Goal: Task Accomplishment & Management: Manage account settings

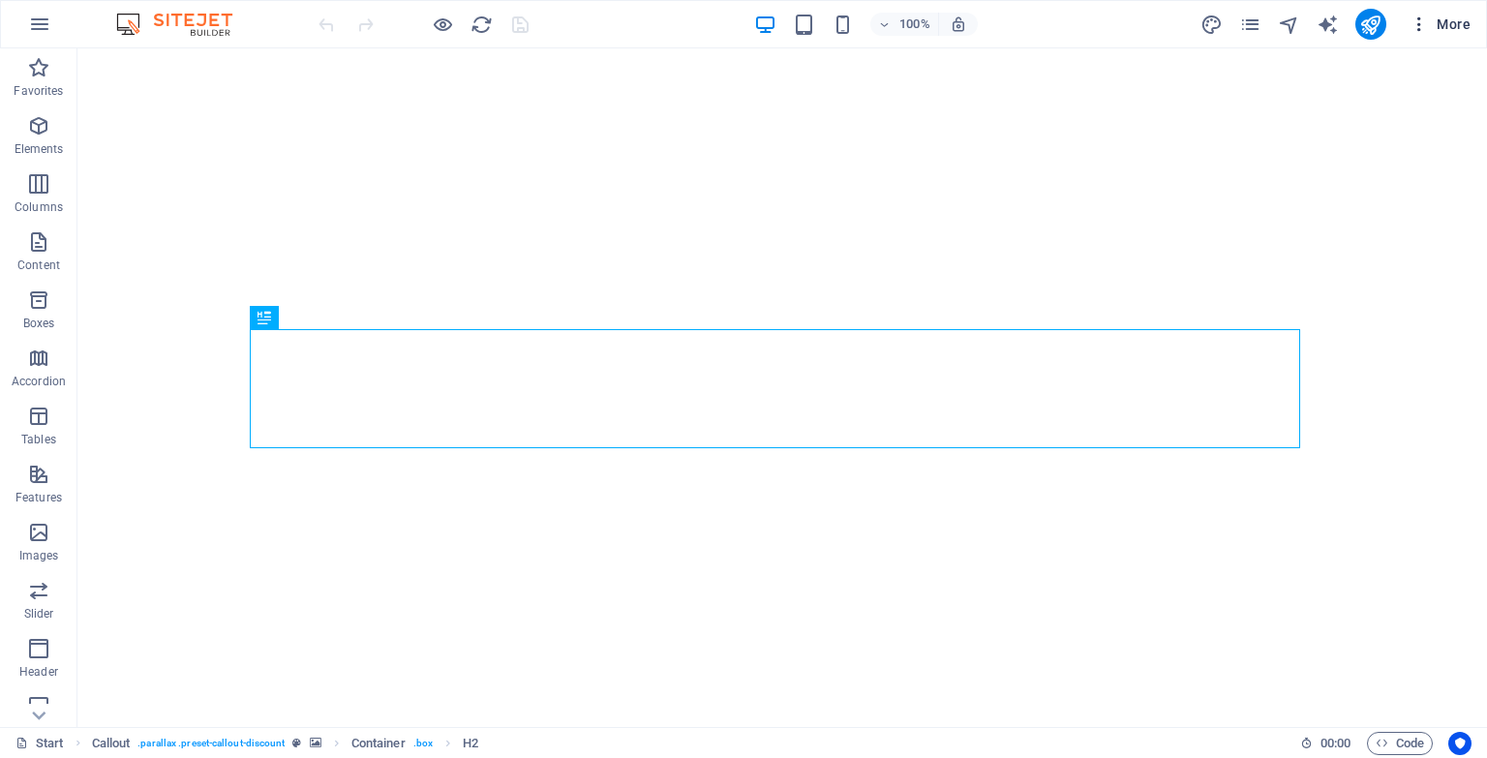
click at [1438, 24] on span "More" at bounding box center [1439, 24] width 61 height 19
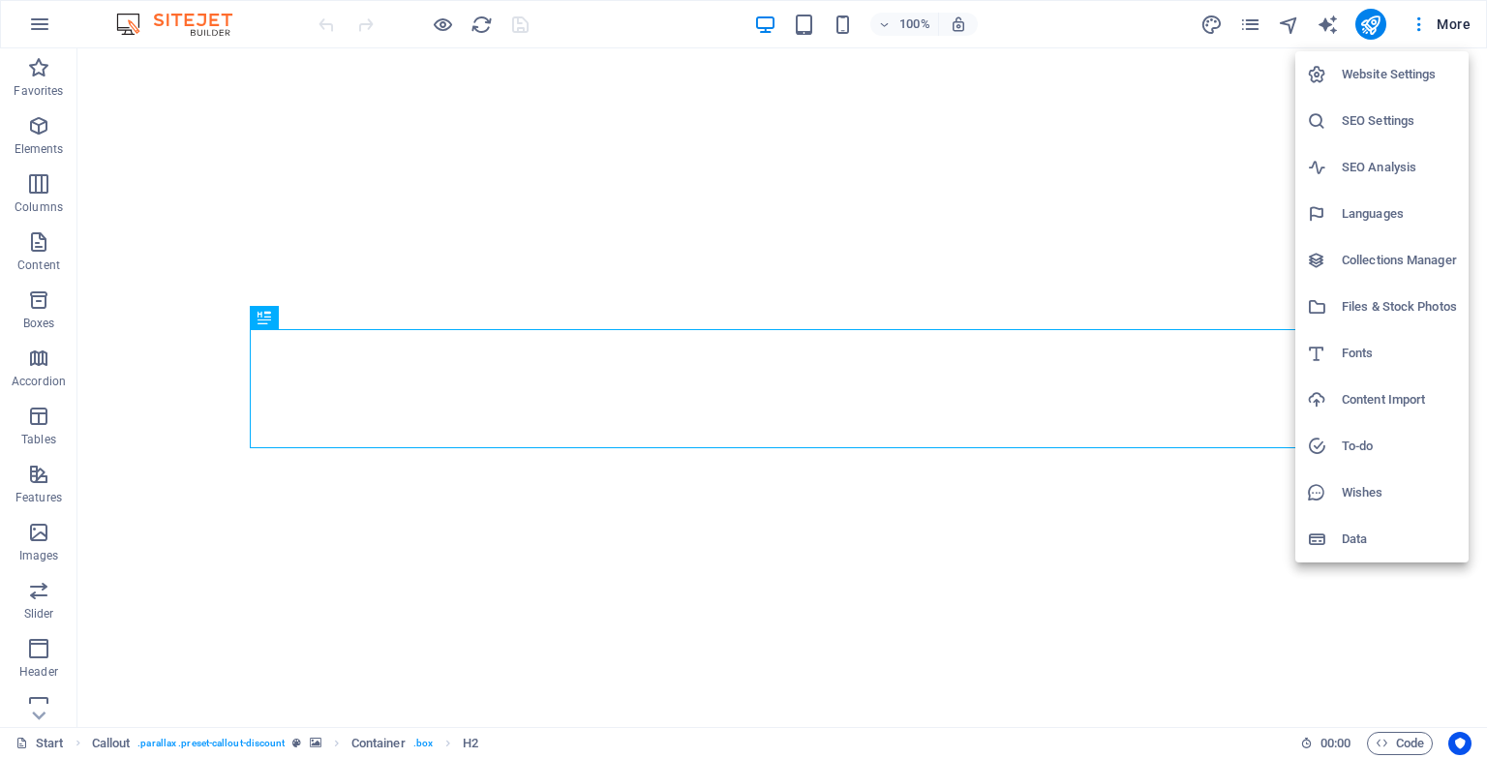
drag, startPoint x: 1344, startPoint y: 310, endPoint x: 1357, endPoint y: 89, distance: 221.0
click at [1357, 89] on ul "Website Settings SEO Settings SEO Analysis Languages Collections Manager Files …" at bounding box center [1381, 306] width 173 height 511
click at [1357, 89] on li "Website Settings" at bounding box center [1381, 74] width 173 height 46
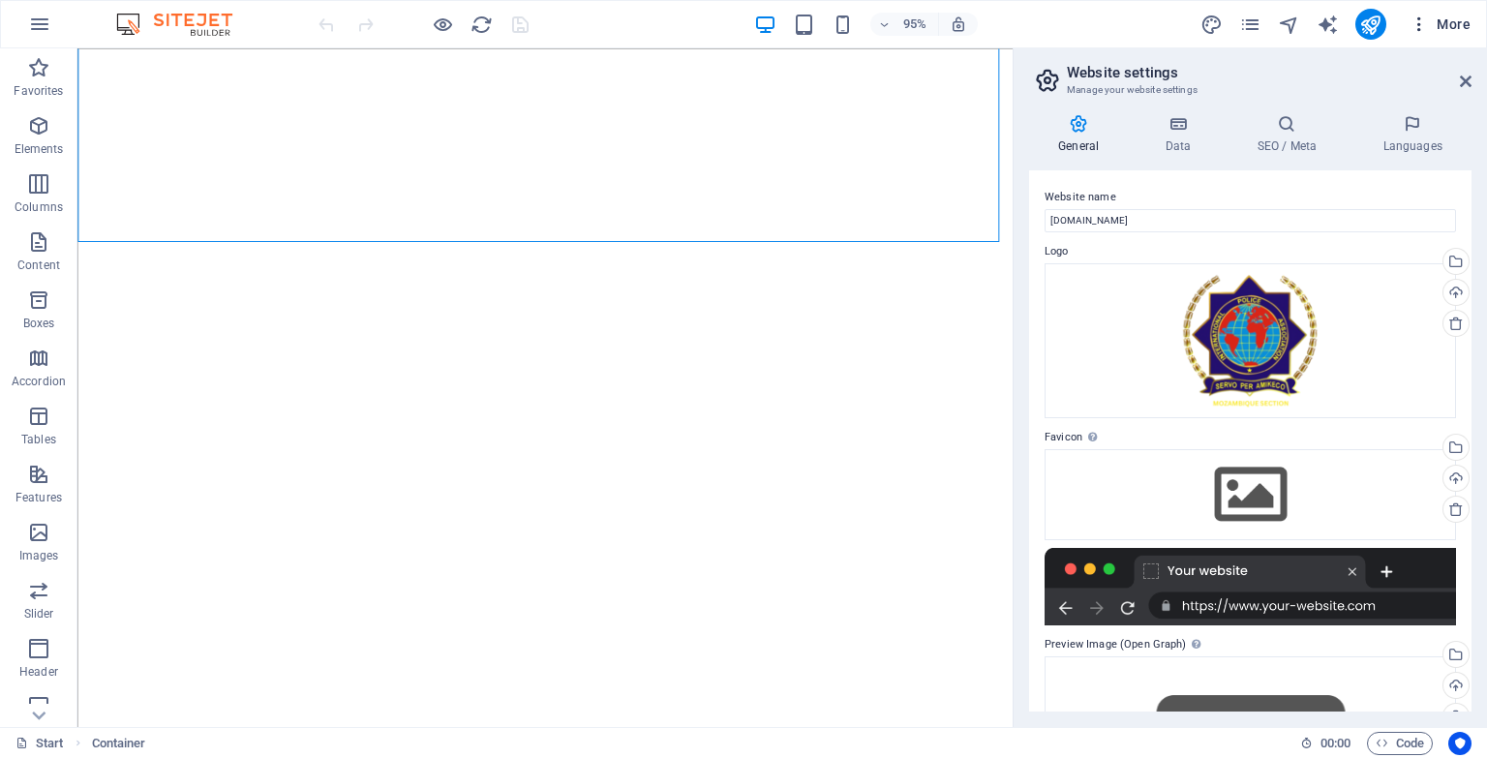
click at [1416, 30] on icon "button" at bounding box center [1418, 24] width 19 height 19
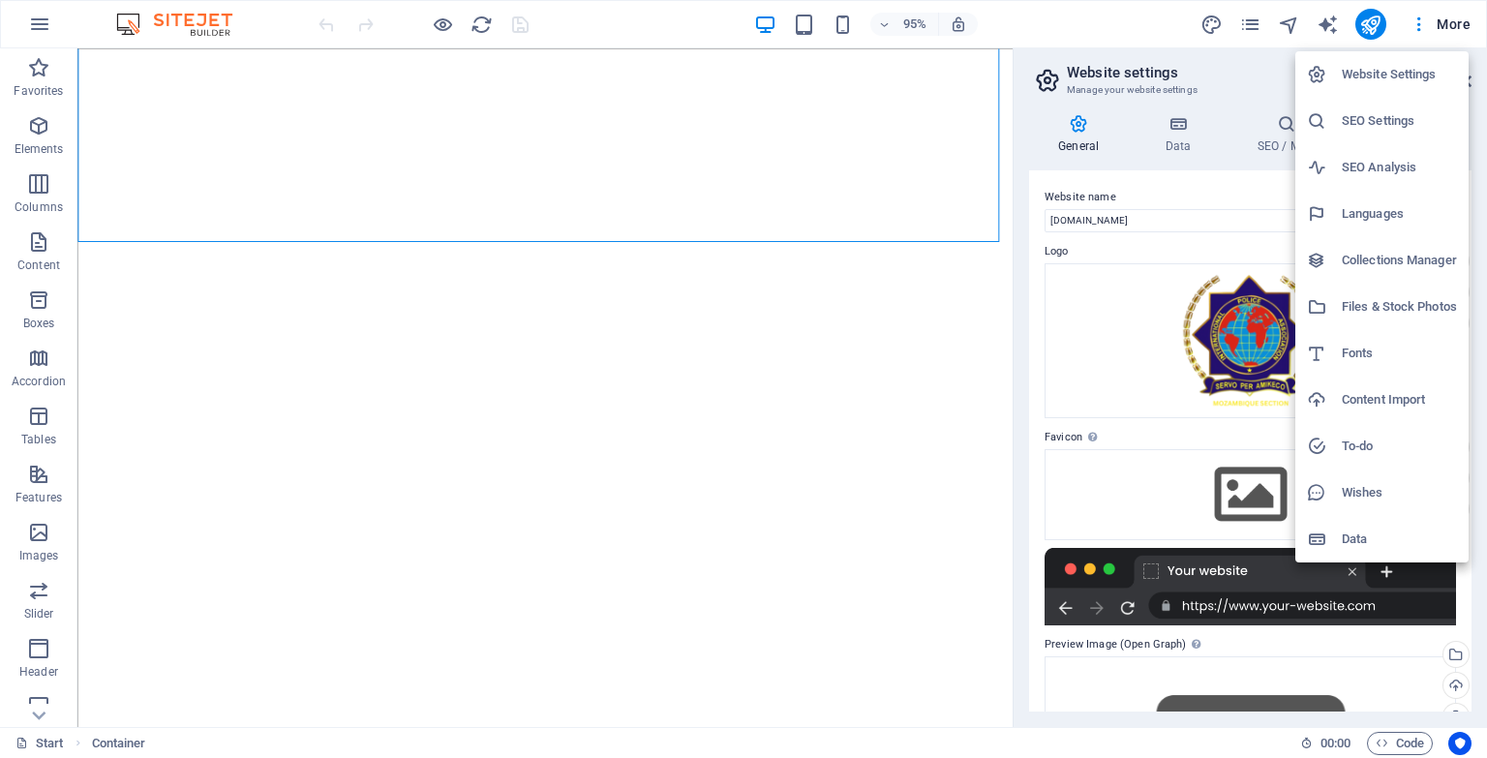
click at [1359, 306] on h6 "Files & Stock Photos" at bounding box center [1399, 306] width 115 height 23
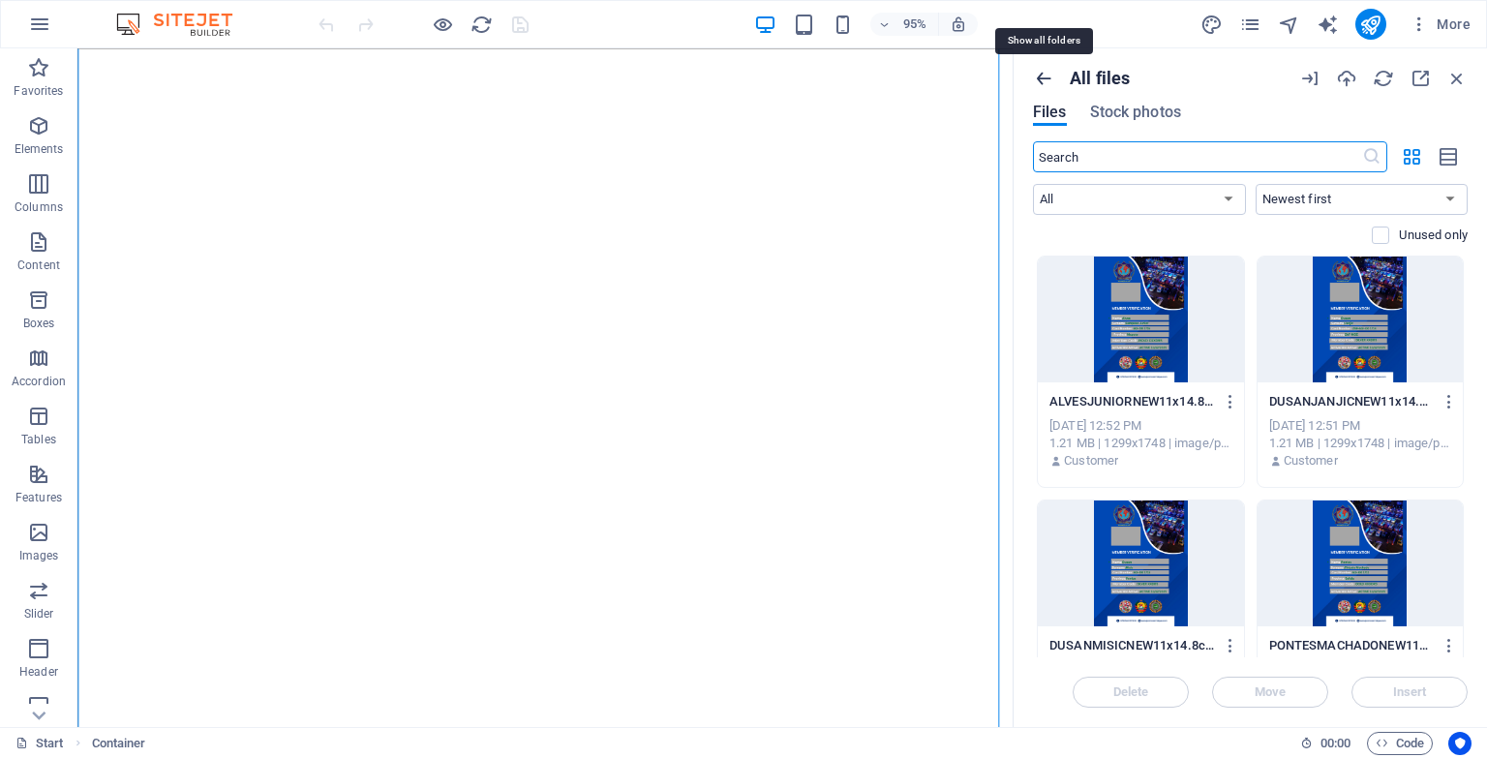
click at [1051, 81] on icon "button" at bounding box center [1043, 78] width 21 height 21
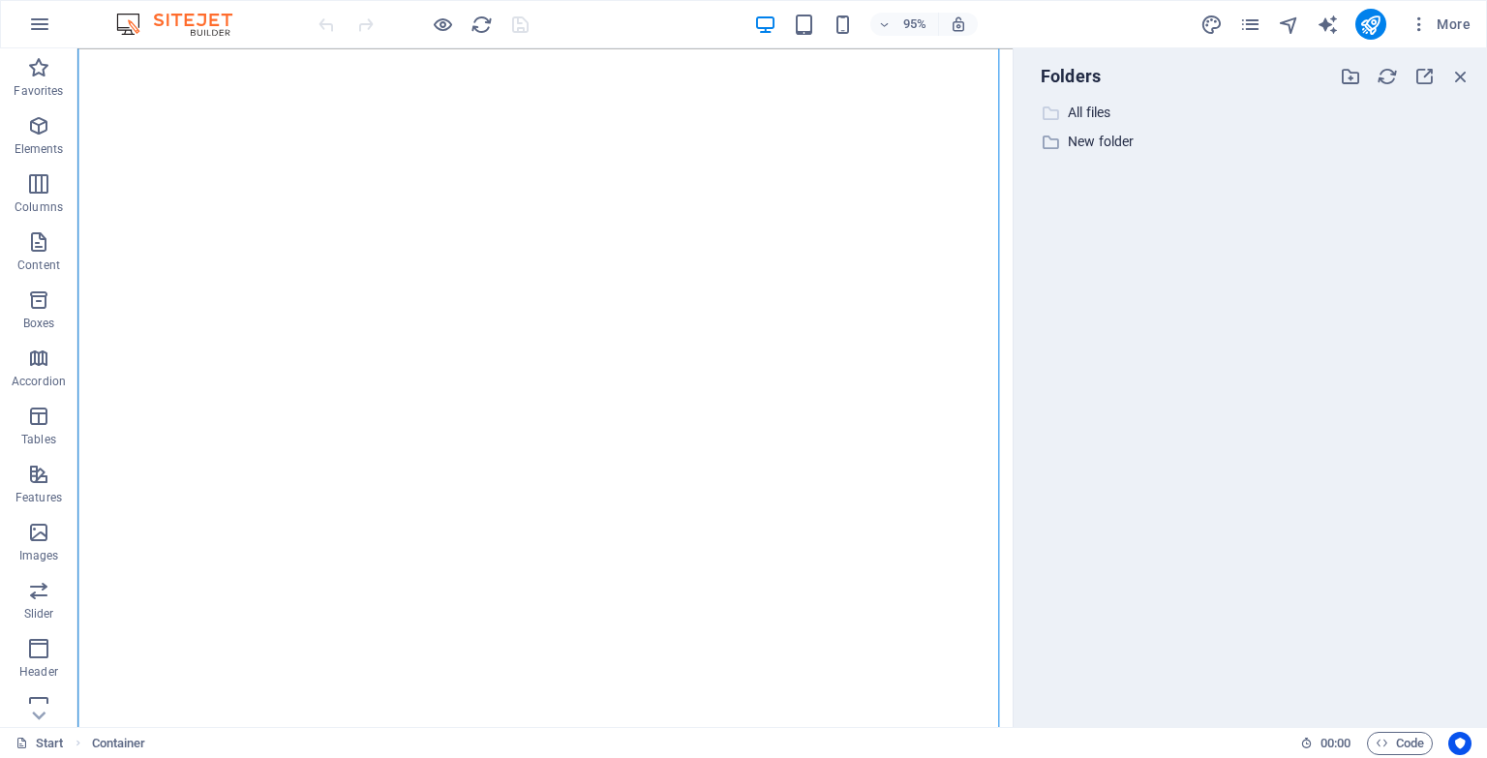
click at [1076, 108] on p "All files" at bounding box center [1252, 113] width 368 height 22
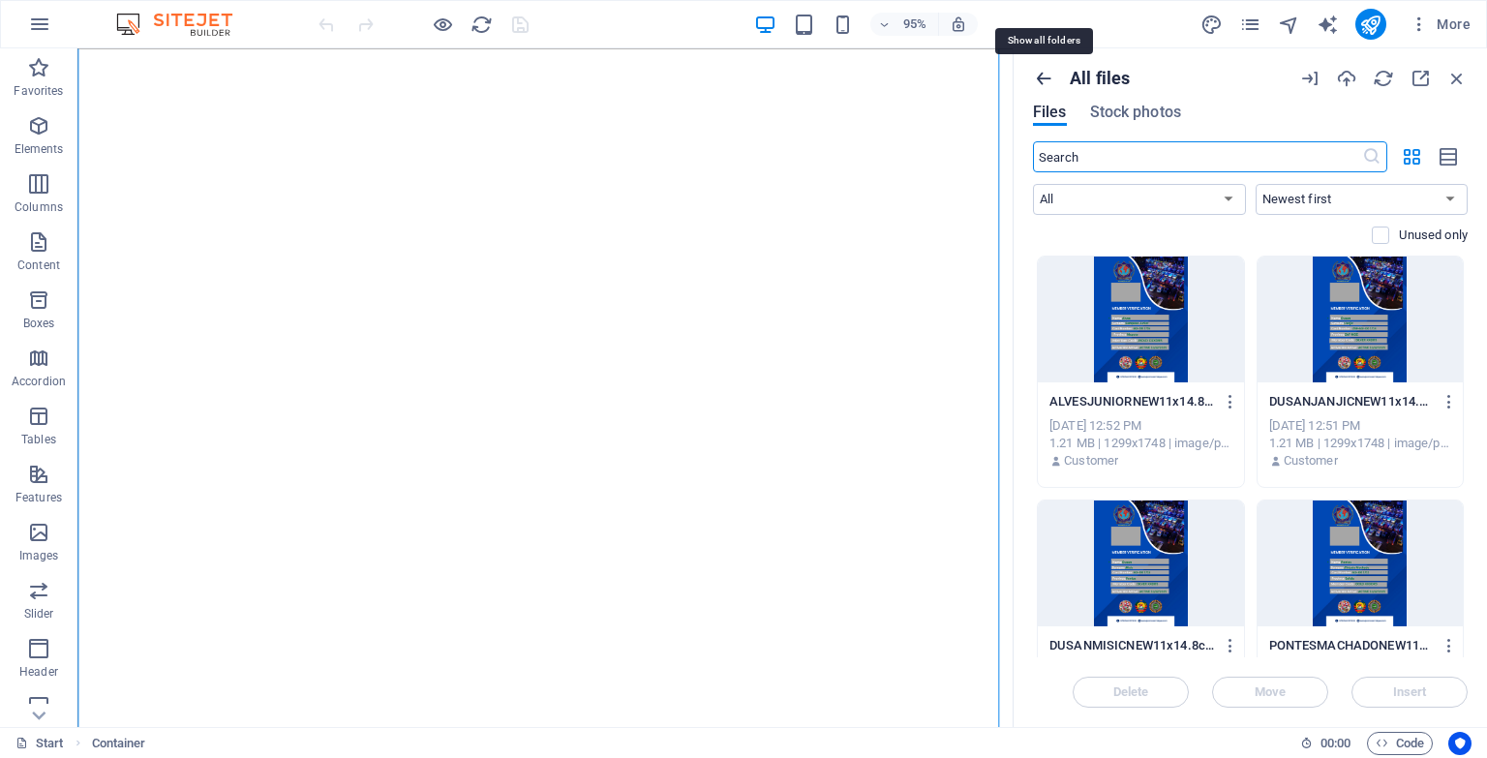
click at [1041, 74] on icon "button" at bounding box center [1043, 78] width 21 height 21
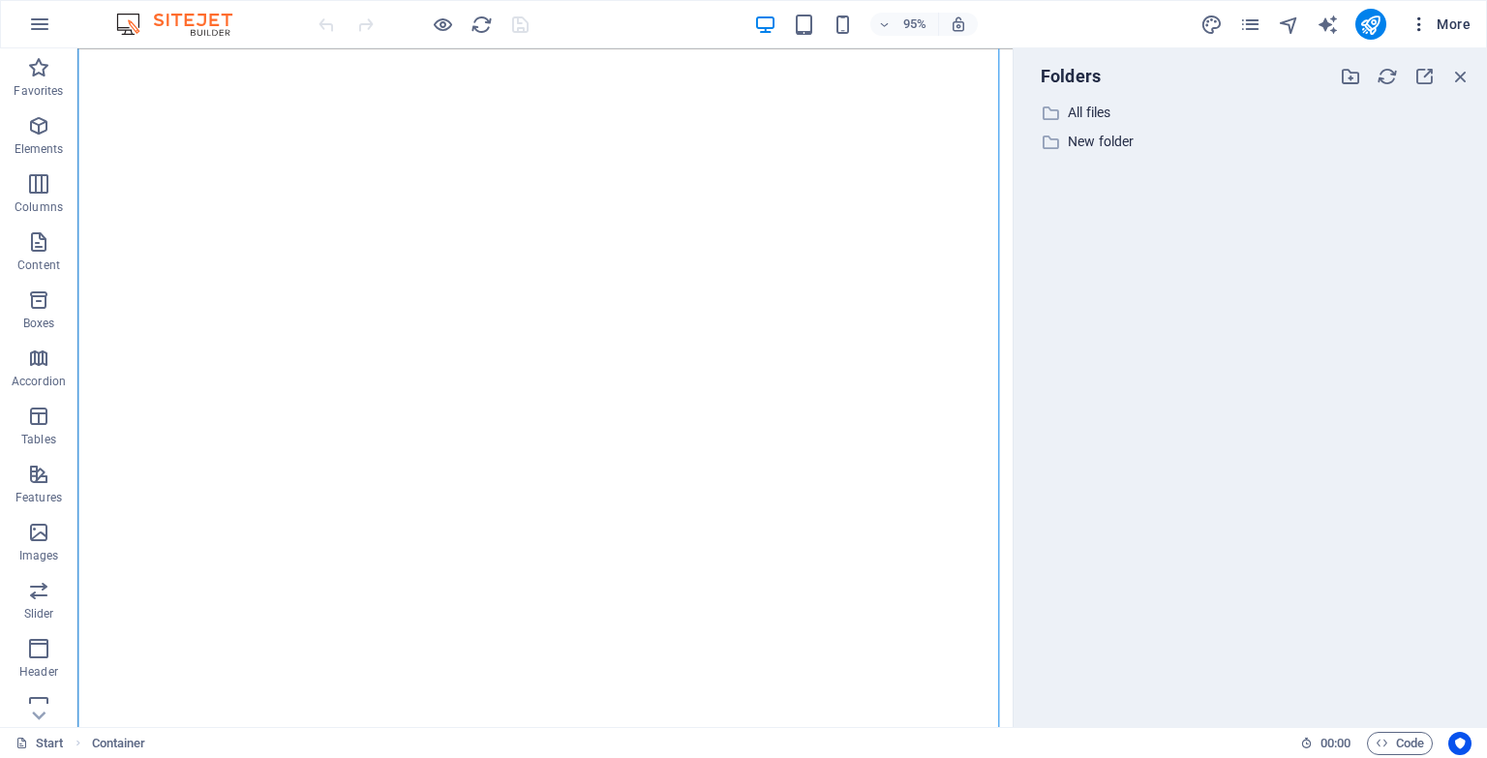
click at [1417, 24] on icon "button" at bounding box center [1418, 24] width 19 height 19
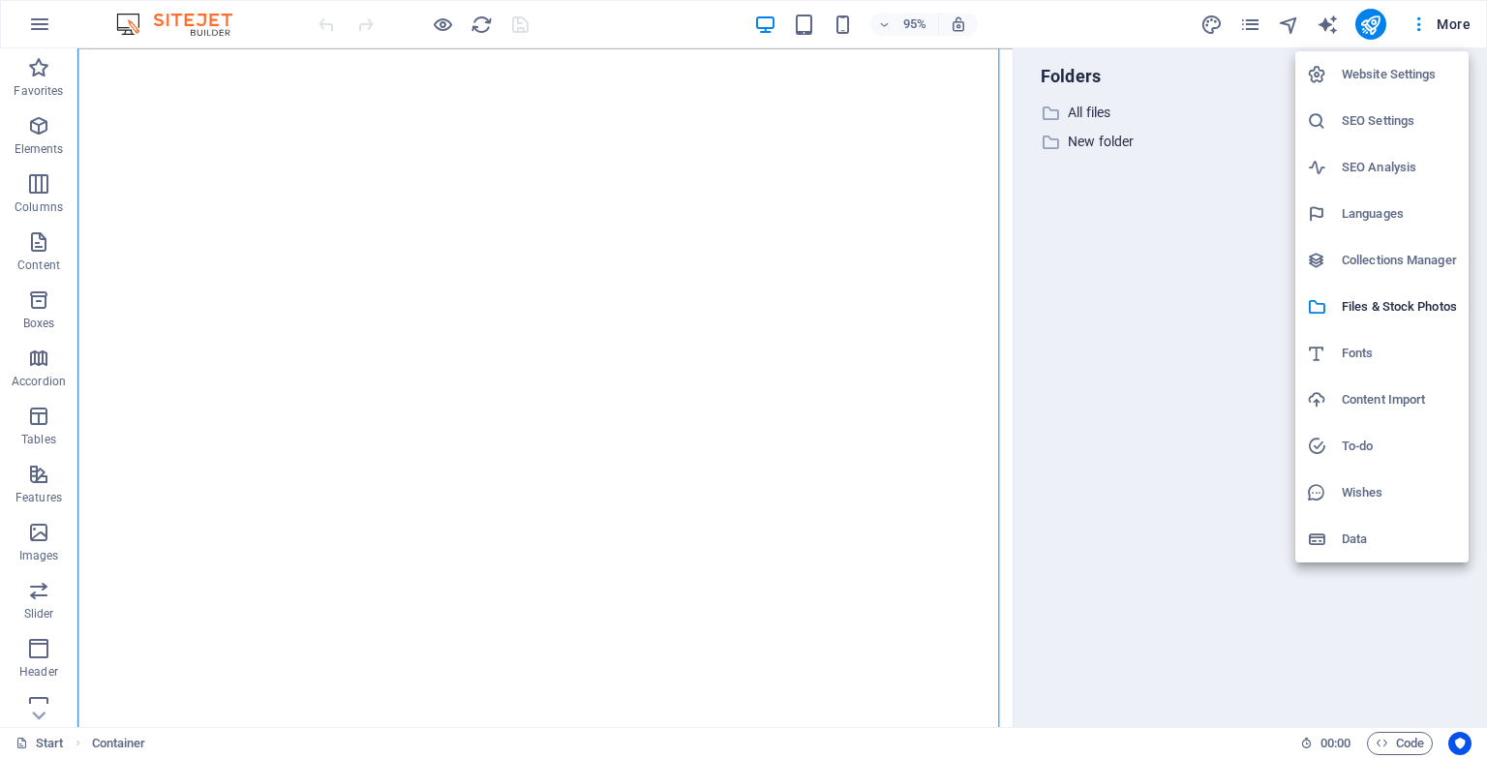
click at [1360, 394] on h6 "Content Import" at bounding box center [1399, 399] width 115 height 23
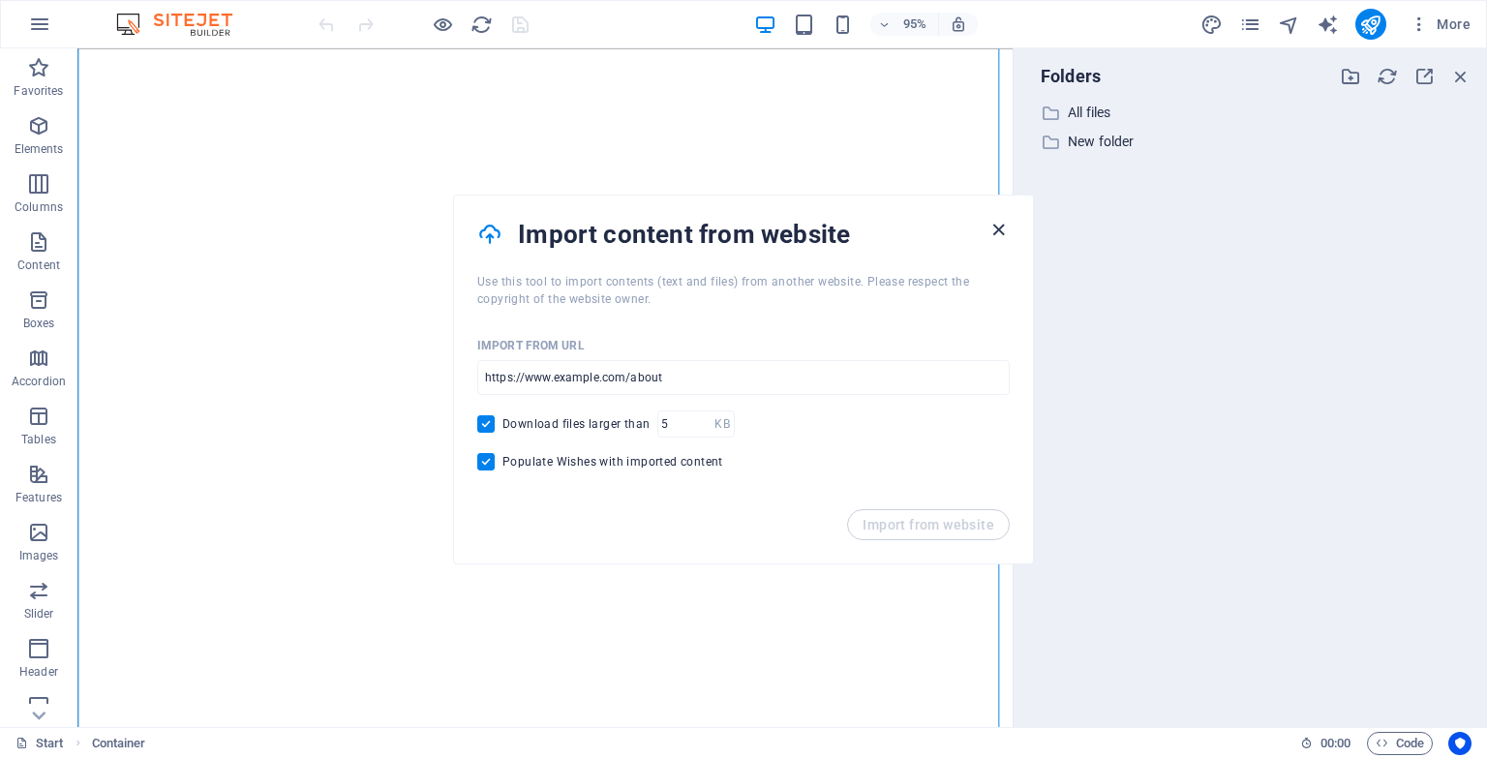
click at [993, 223] on icon "button" at bounding box center [998, 230] width 22 height 22
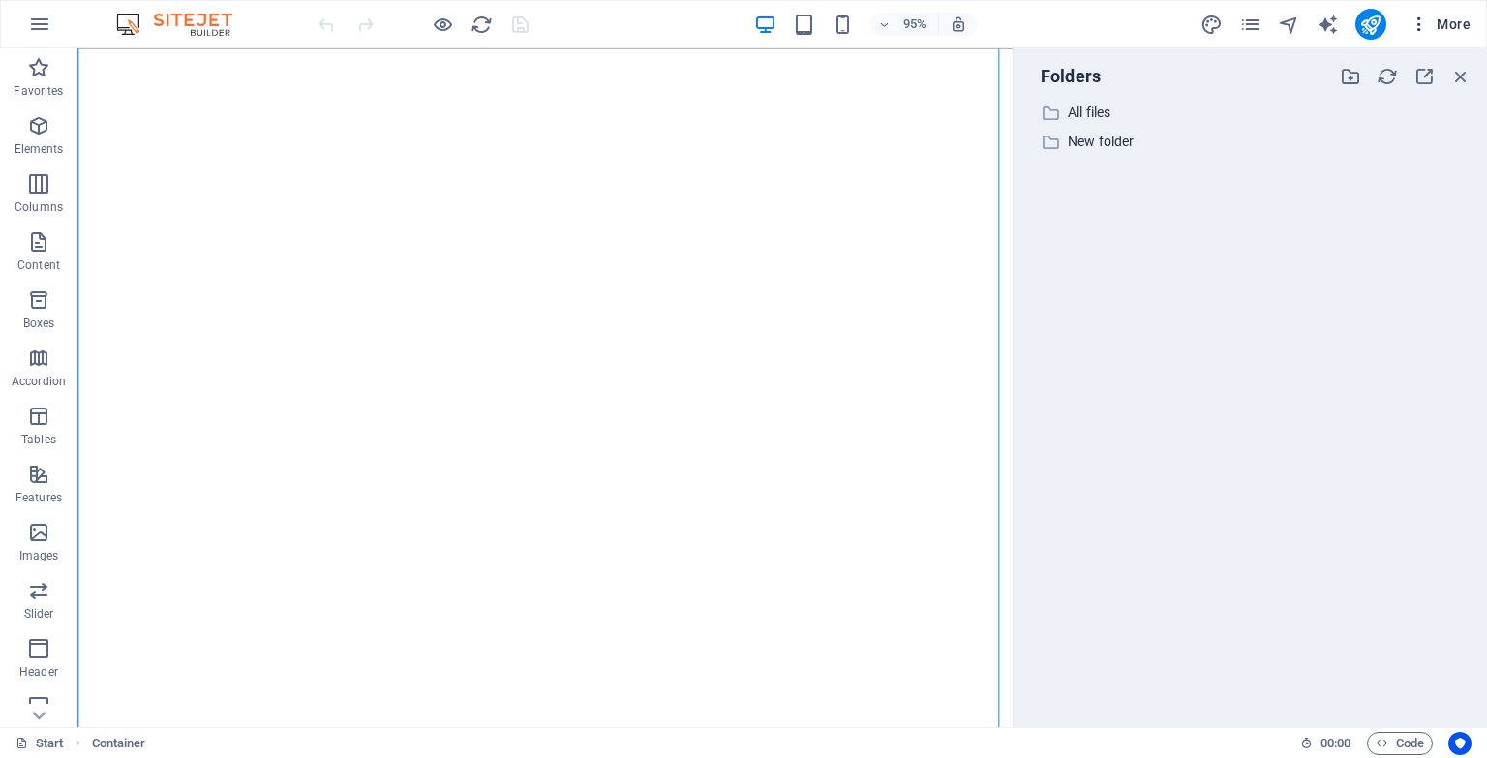
click at [1448, 27] on span "More" at bounding box center [1439, 24] width 61 height 19
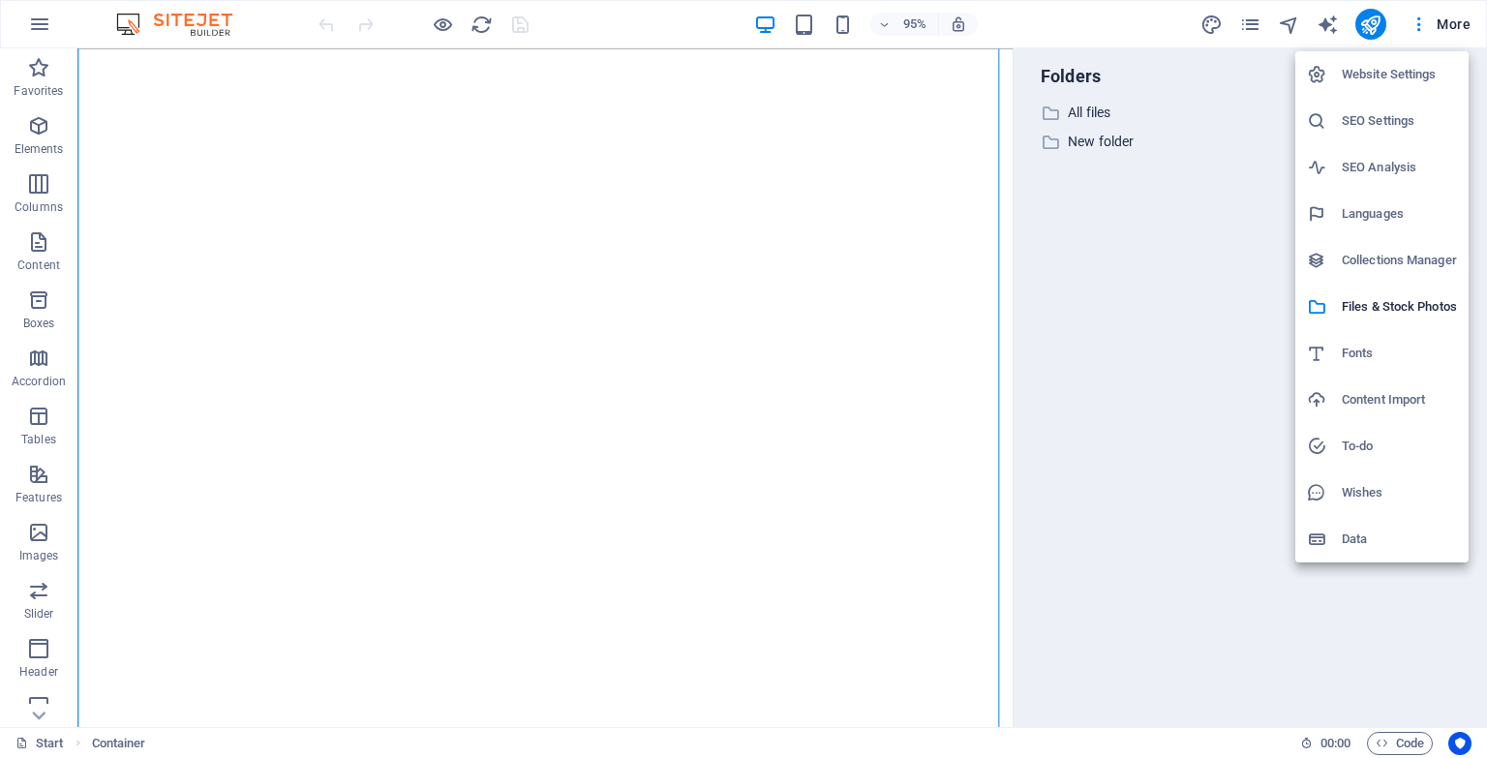
click at [1340, 544] on div at bounding box center [1324, 538] width 35 height 19
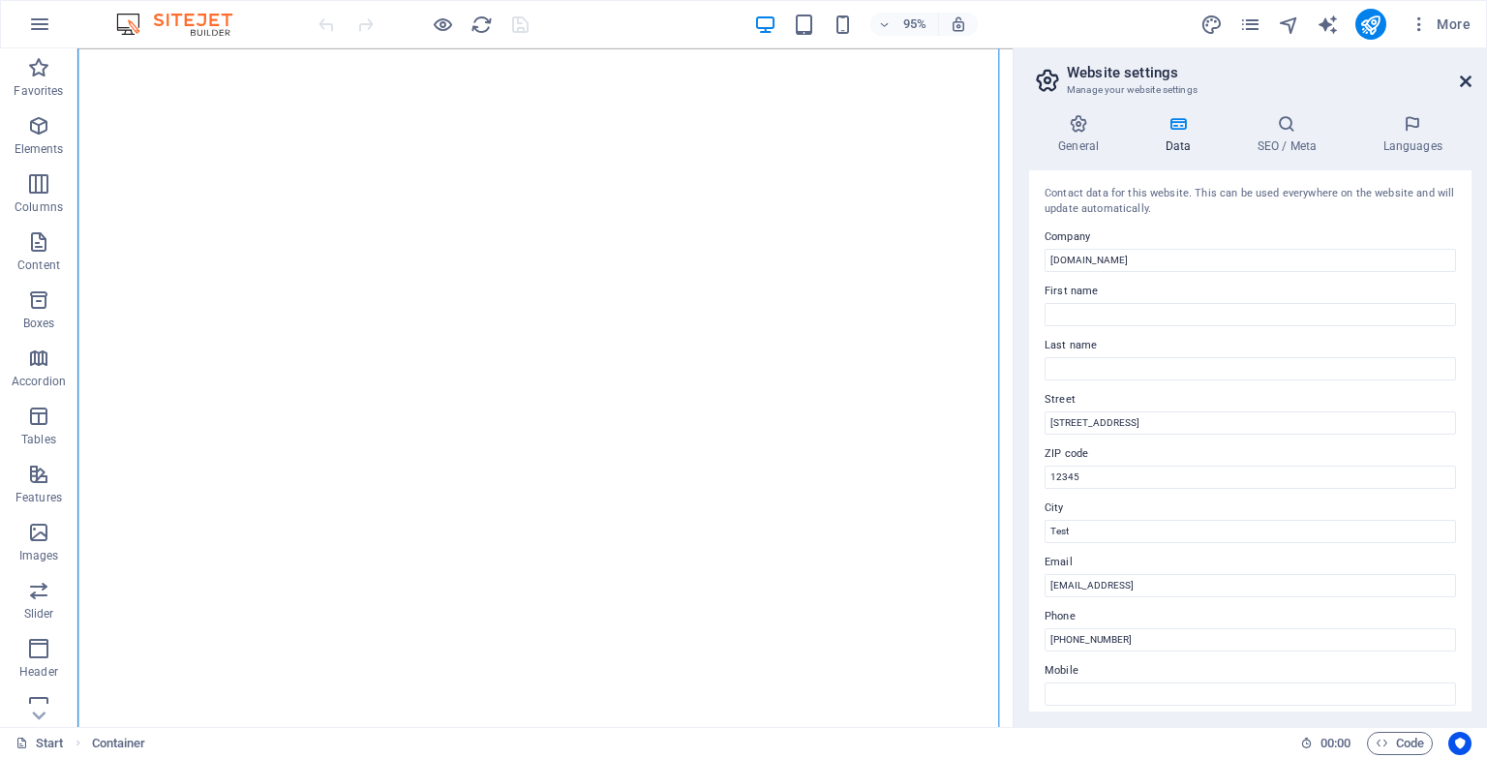
click at [1468, 75] on icon at bounding box center [1466, 81] width 12 height 15
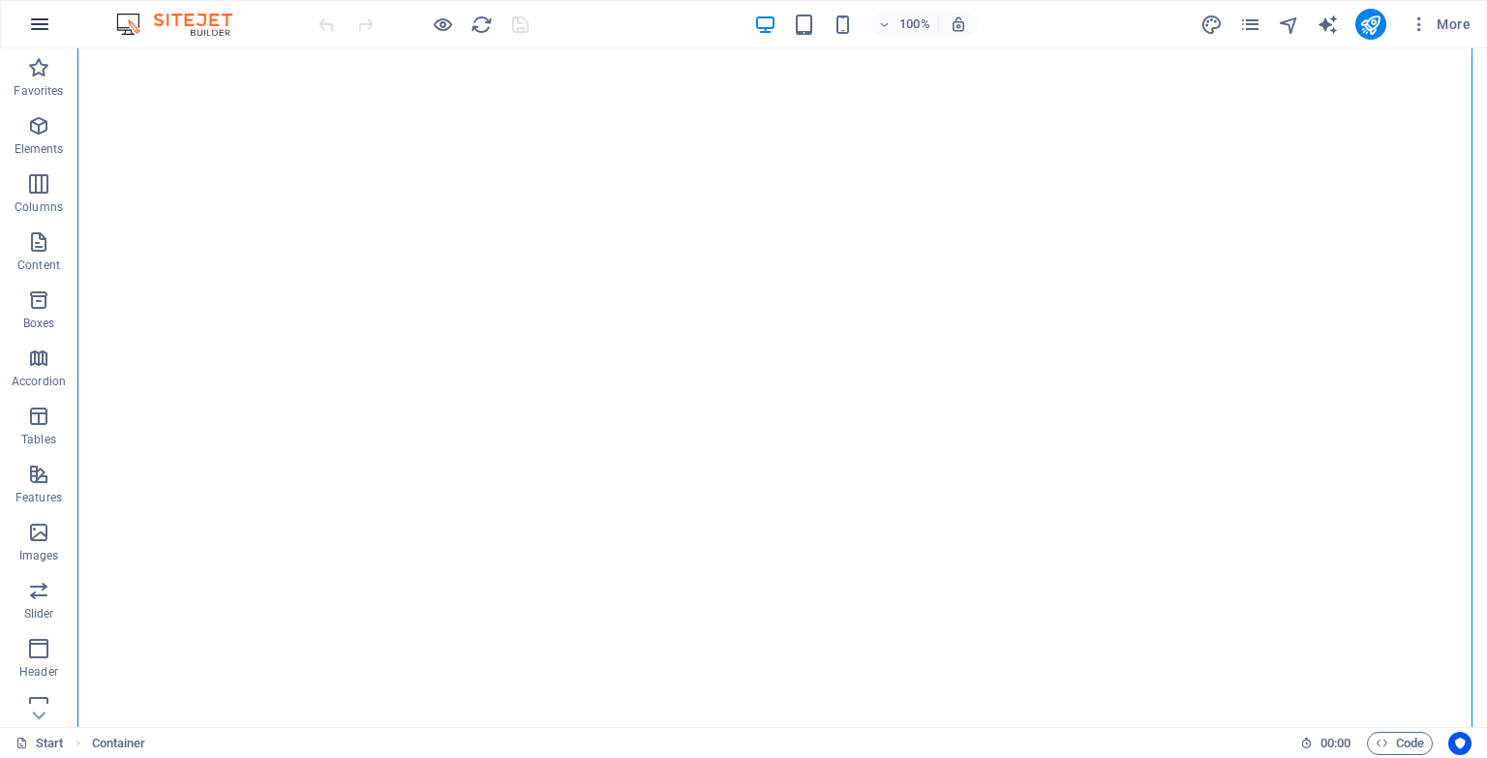
click at [35, 30] on icon "button" at bounding box center [39, 24] width 23 height 23
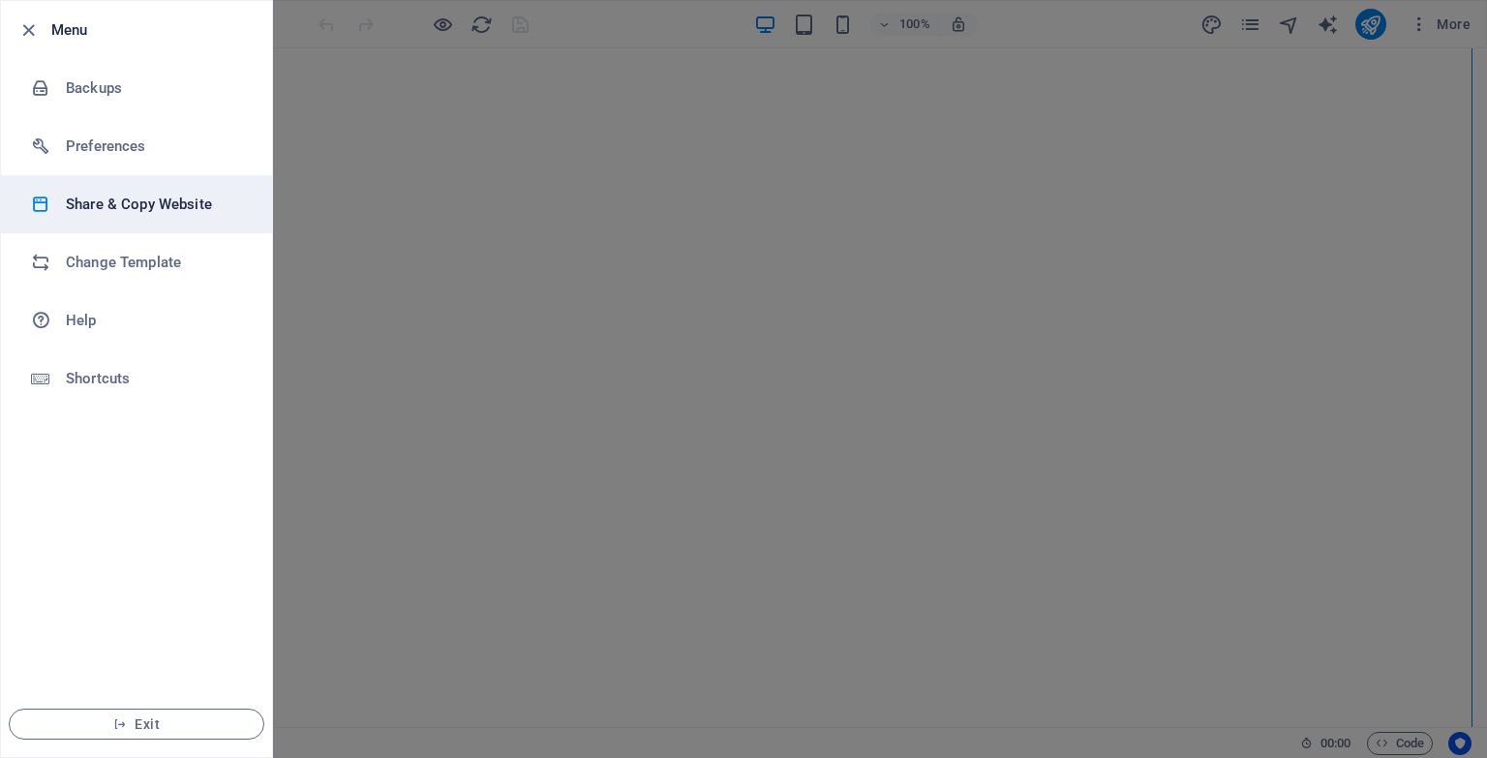
click at [102, 208] on h6 "Share & Copy Website" at bounding box center [155, 204] width 179 height 23
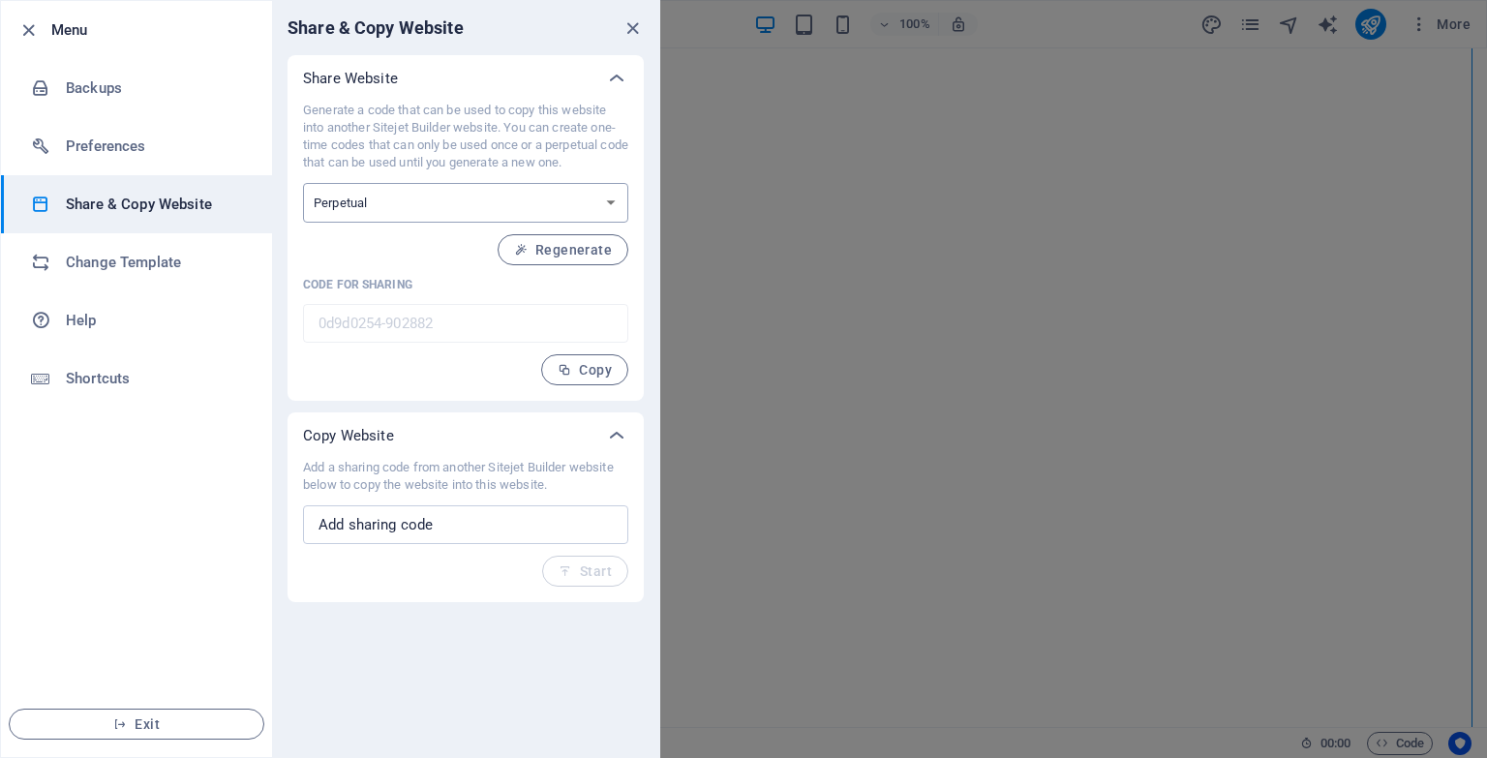
click at [596, 197] on select "One-time Perpetual" at bounding box center [465, 203] width 325 height 40
click at [303, 183] on select "One-time Perpetual" at bounding box center [465, 203] width 325 height 40
click at [413, 233] on div "Generate a code that can be used to copy this website into another Sitejet Buil…" at bounding box center [465, 244] width 325 height 284
click at [637, 32] on icon "close" at bounding box center [632, 28] width 22 height 22
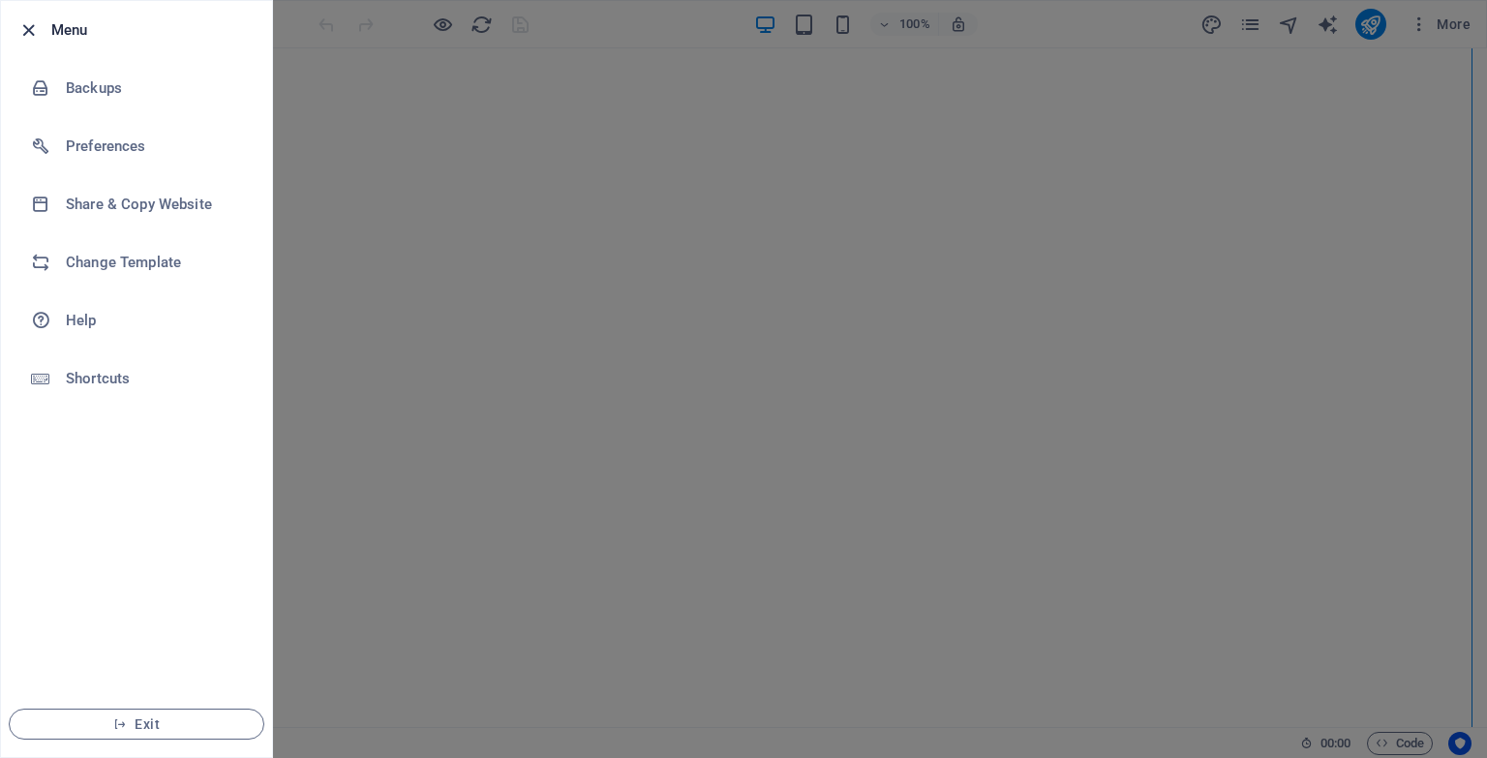
click at [26, 36] on icon "button" at bounding box center [28, 30] width 22 height 22
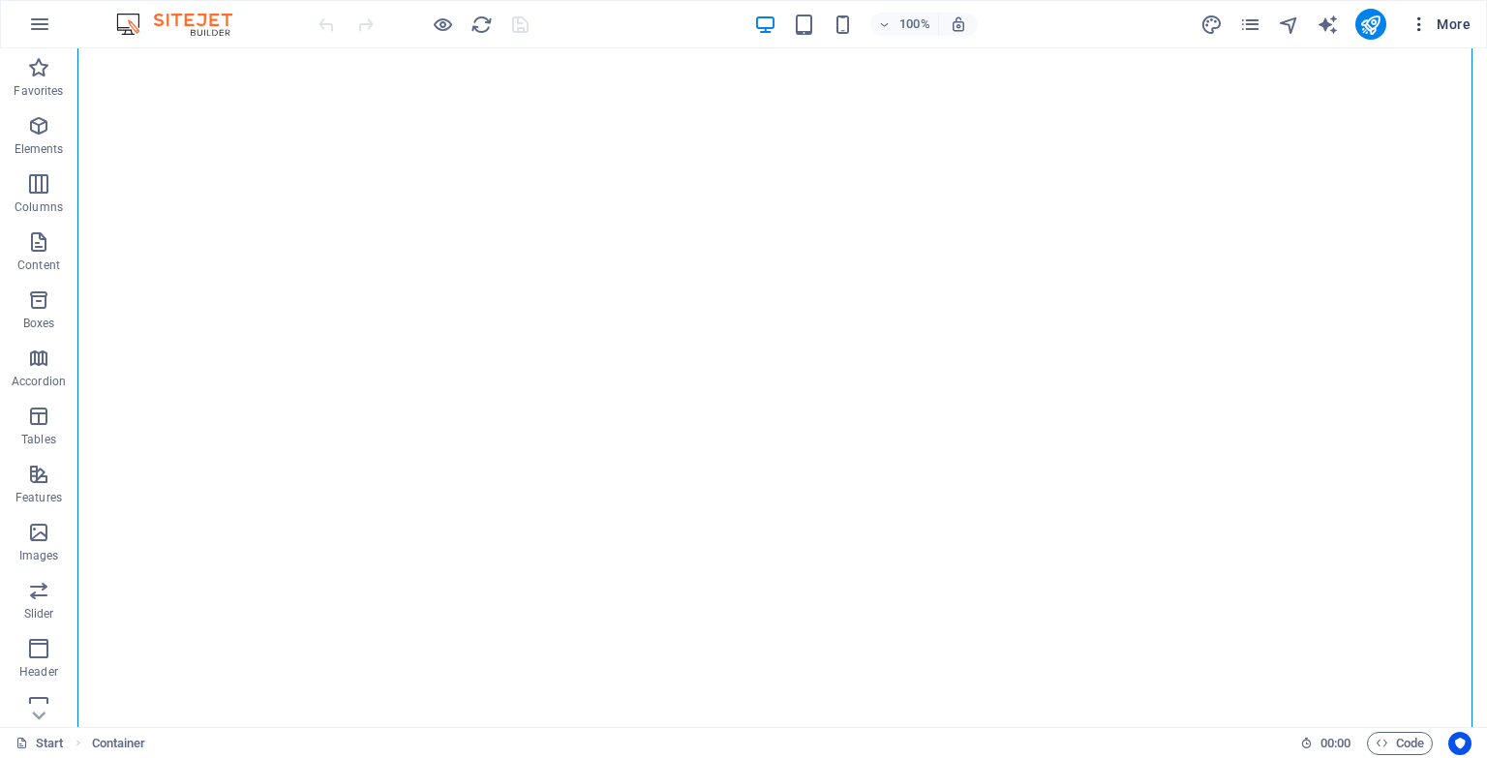
click at [1421, 22] on icon "button" at bounding box center [1418, 24] width 19 height 19
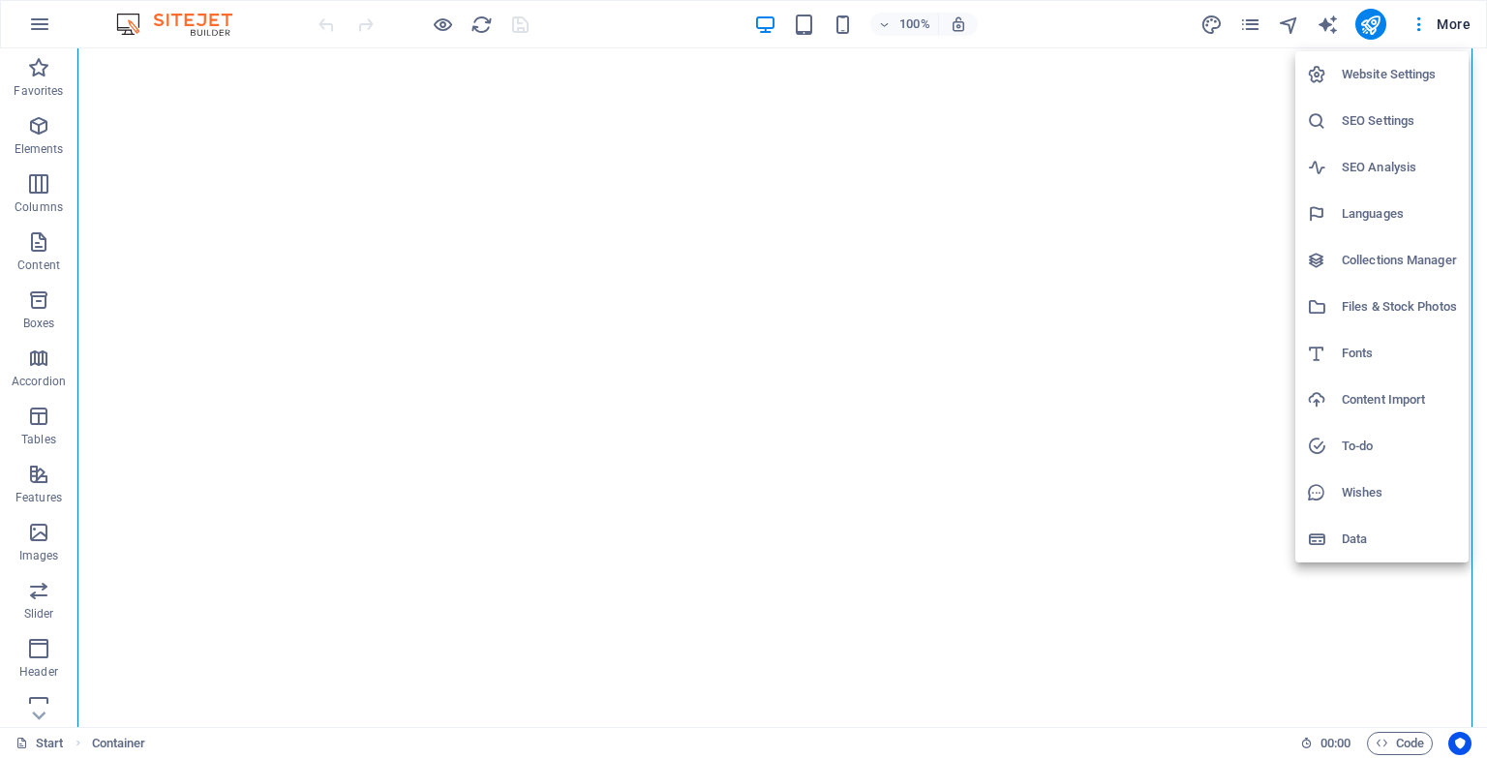
click at [1402, 71] on h6 "Website Settings" at bounding box center [1399, 74] width 115 height 23
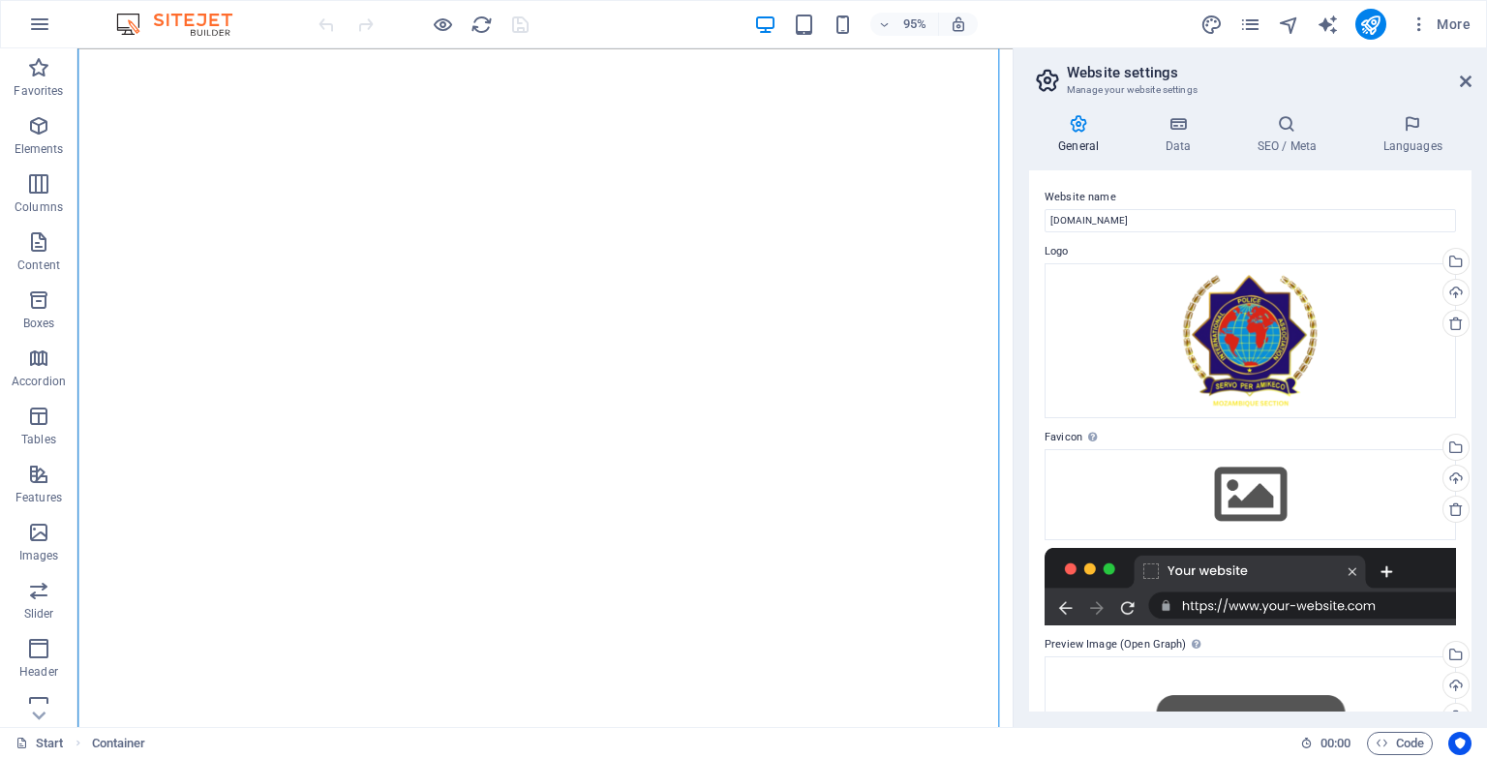
drag, startPoint x: 1470, startPoint y: 186, endPoint x: 1478, endPoint y: 254, distance: 68.2
click at [1478, 254] on div "General Data SEO / Meta Languages Website name [DOMAIN_NAME] Logo Drag files he…" at bounding box center [1249, 413] width 473 height 628
click at [1462, 77] on icon at bounding box center [1466, 81] width 12 height 15
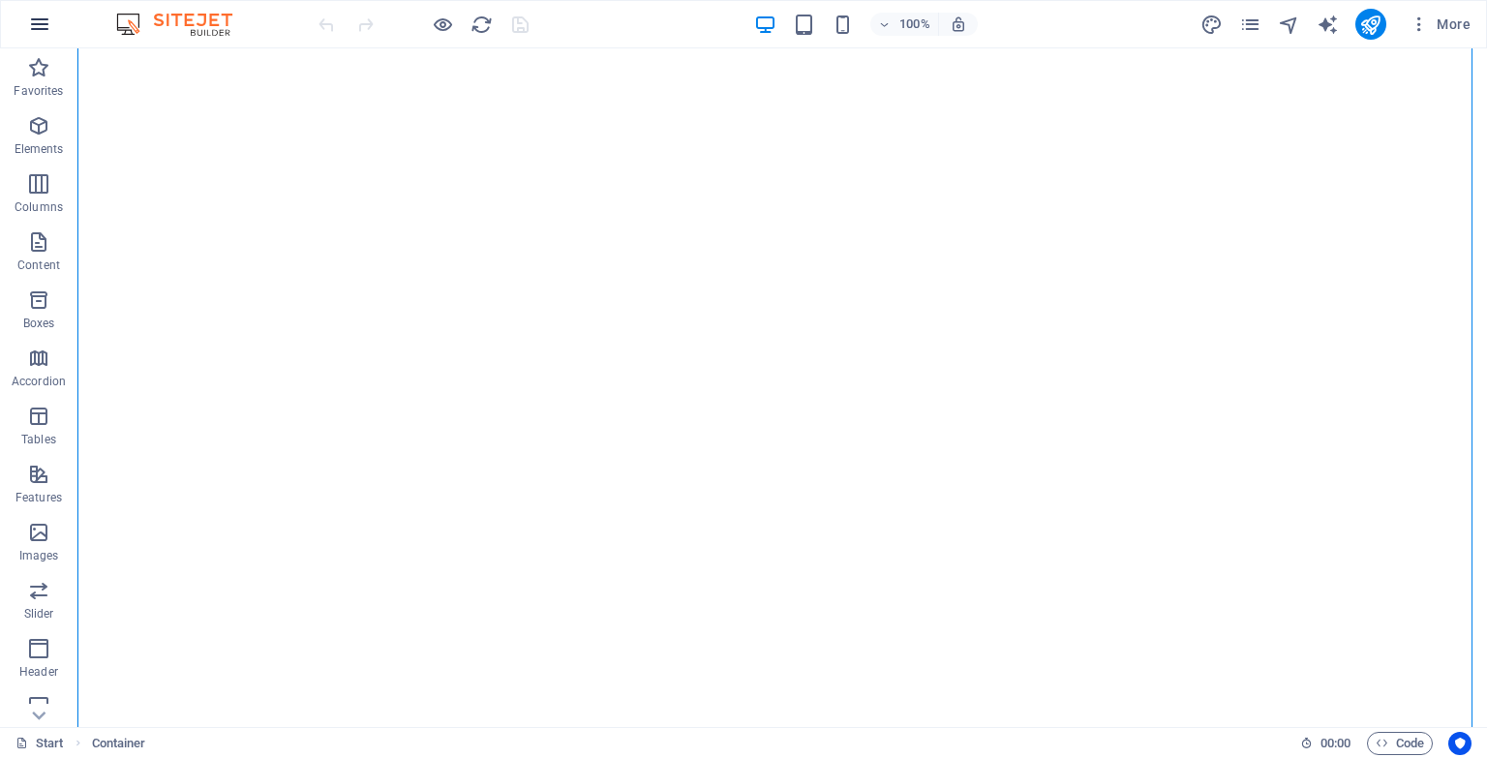
click at [46, 26] on icon "button" at bounding box center [39, 24] width 23 height 23
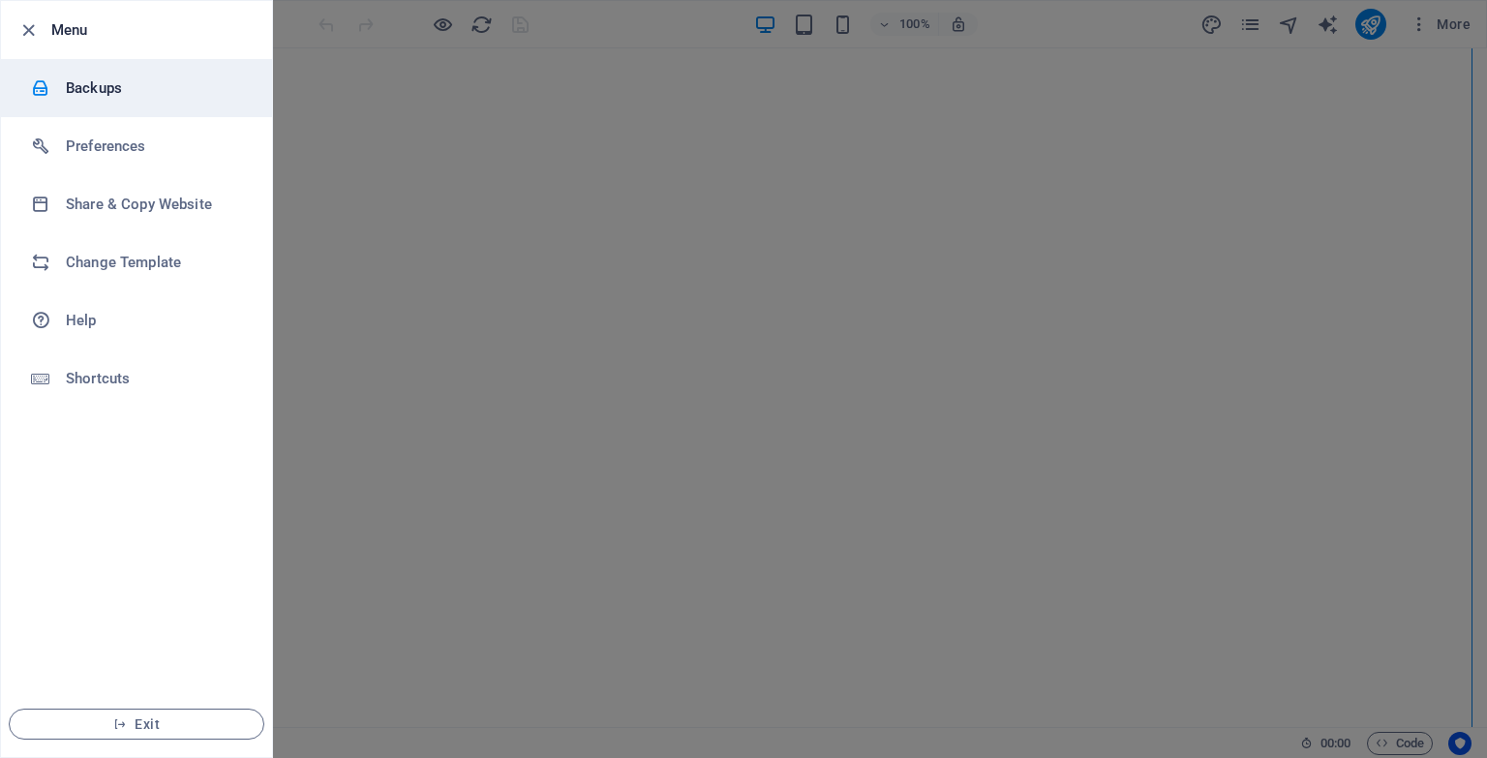
click at [120, 92] on h6 "Backups" at bounding box center [155, 87] width 179 height 23
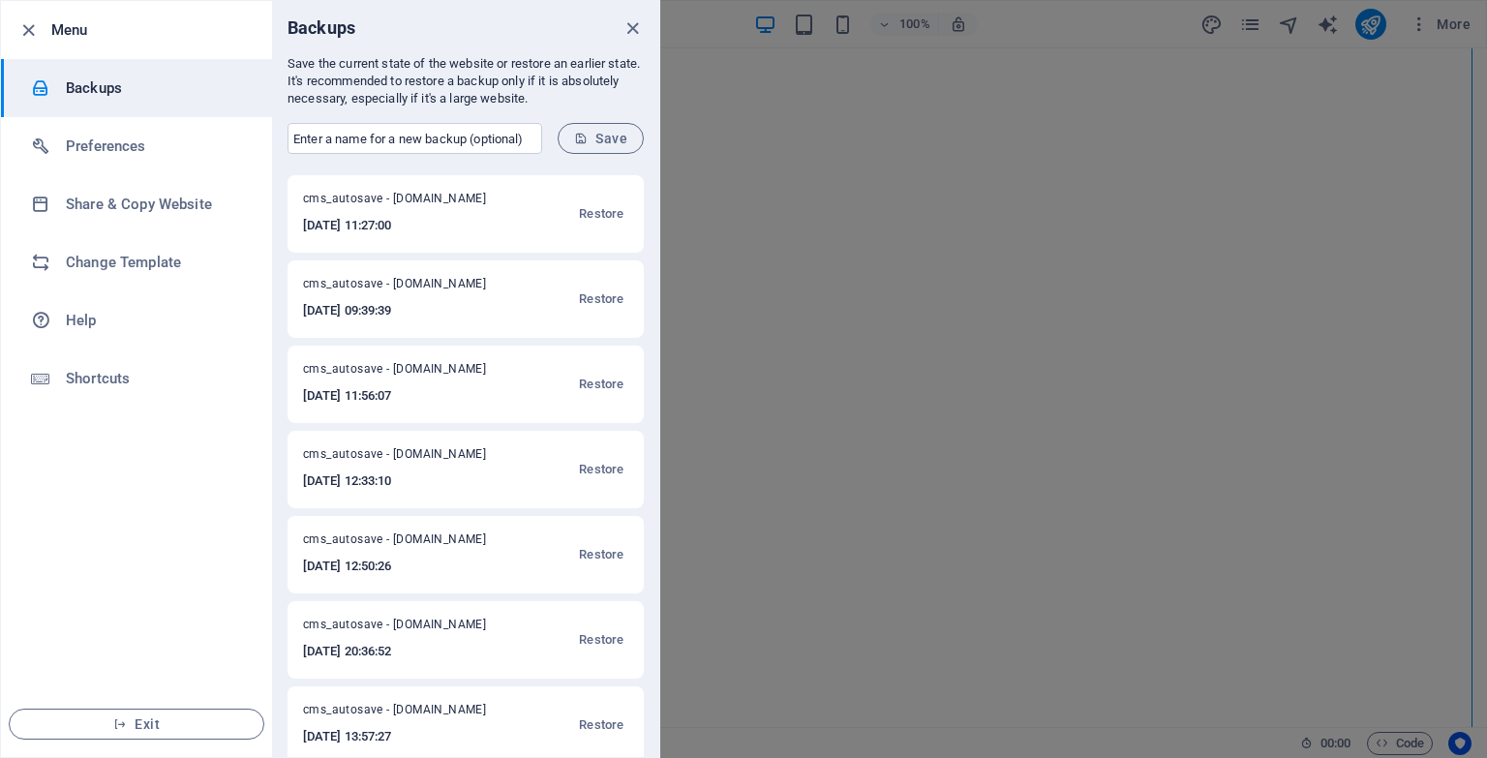
scroll to position [455, 0]
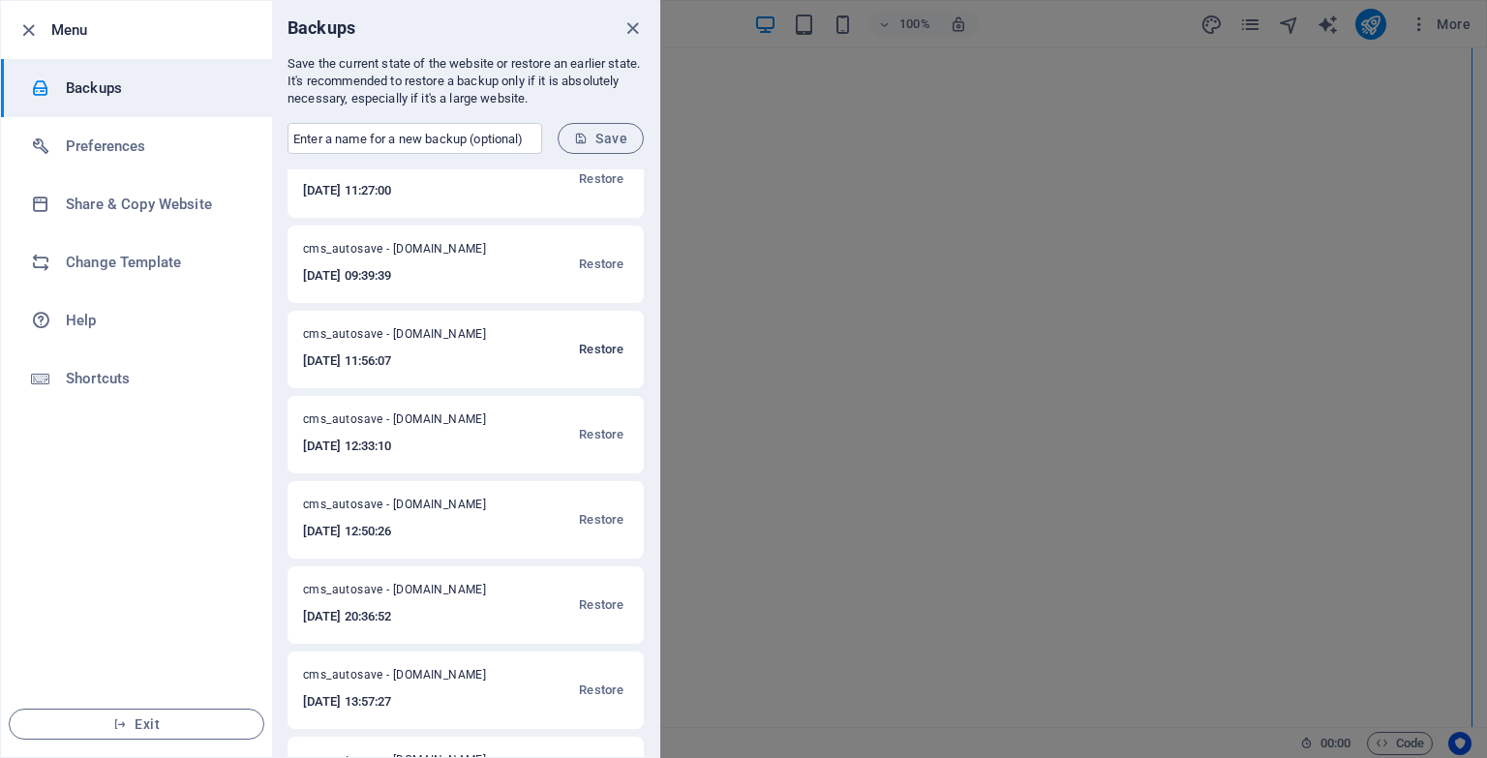
click at [585, 348] on span "Restore" at bounding box center [601, 349] width 45 height 23
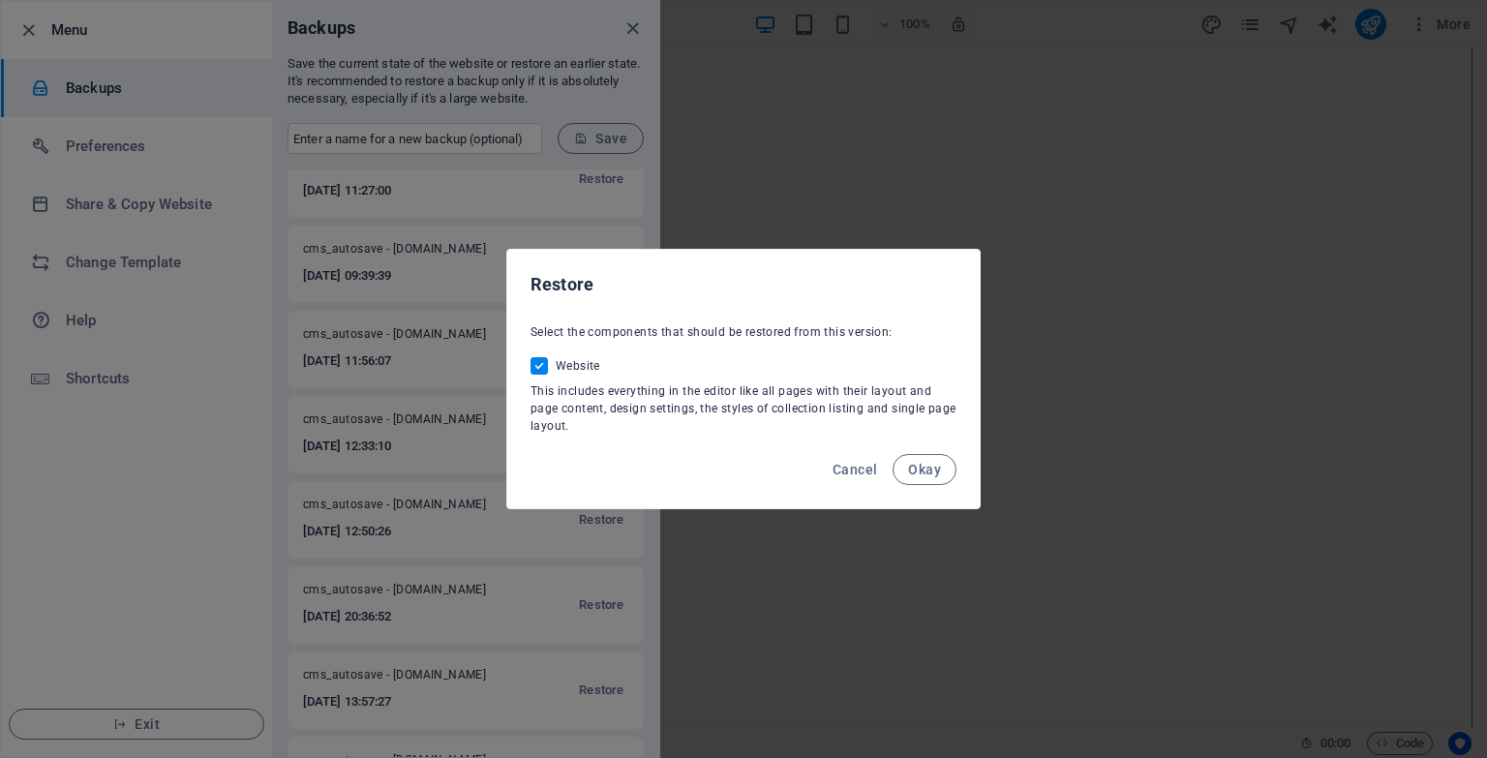
click at [536, 369] on input "Website" at bounding box center [542, 365] width 25 height 17
click at [544, 368] on span at bounding box center [538, 365] width 17 height 17
click at [544, 368] on input "Website" at bounding box center [542, 365] width 25 height 17
checkbox input "true"
click at [902, 474] on button "Okay" at bounding box center [924, 469] width 64 height 31
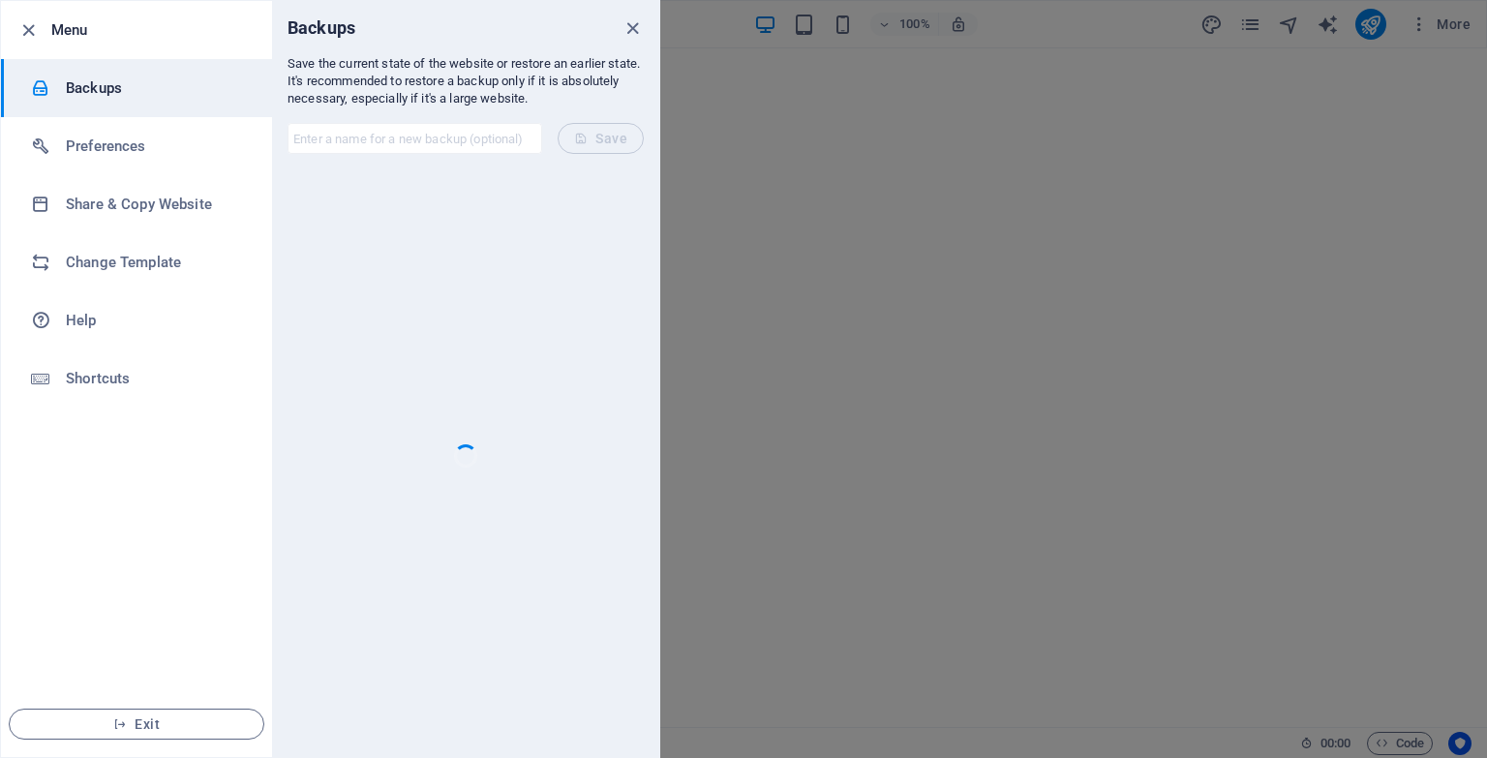
scroll to position [0, 0]
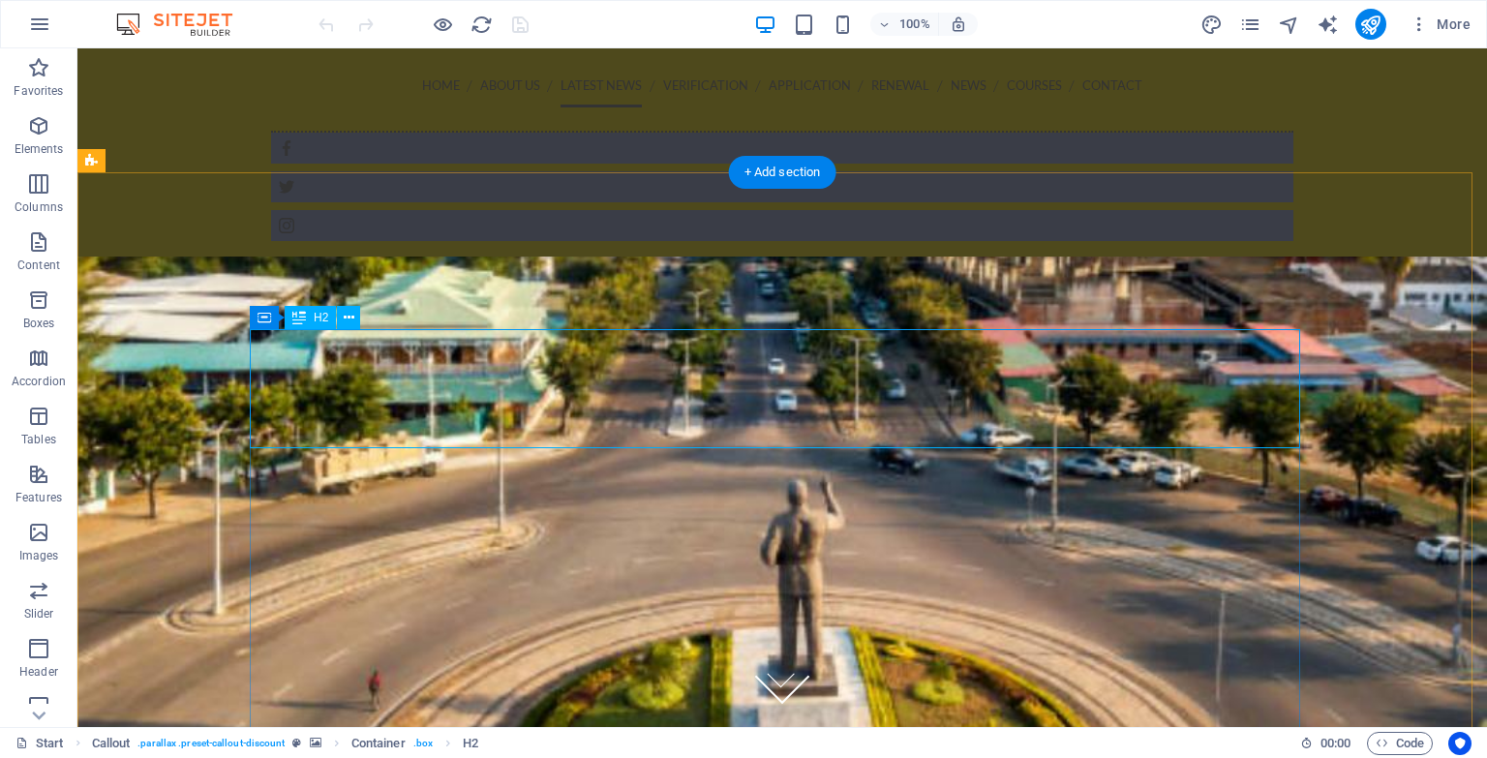
scroll to position [1437, 0]
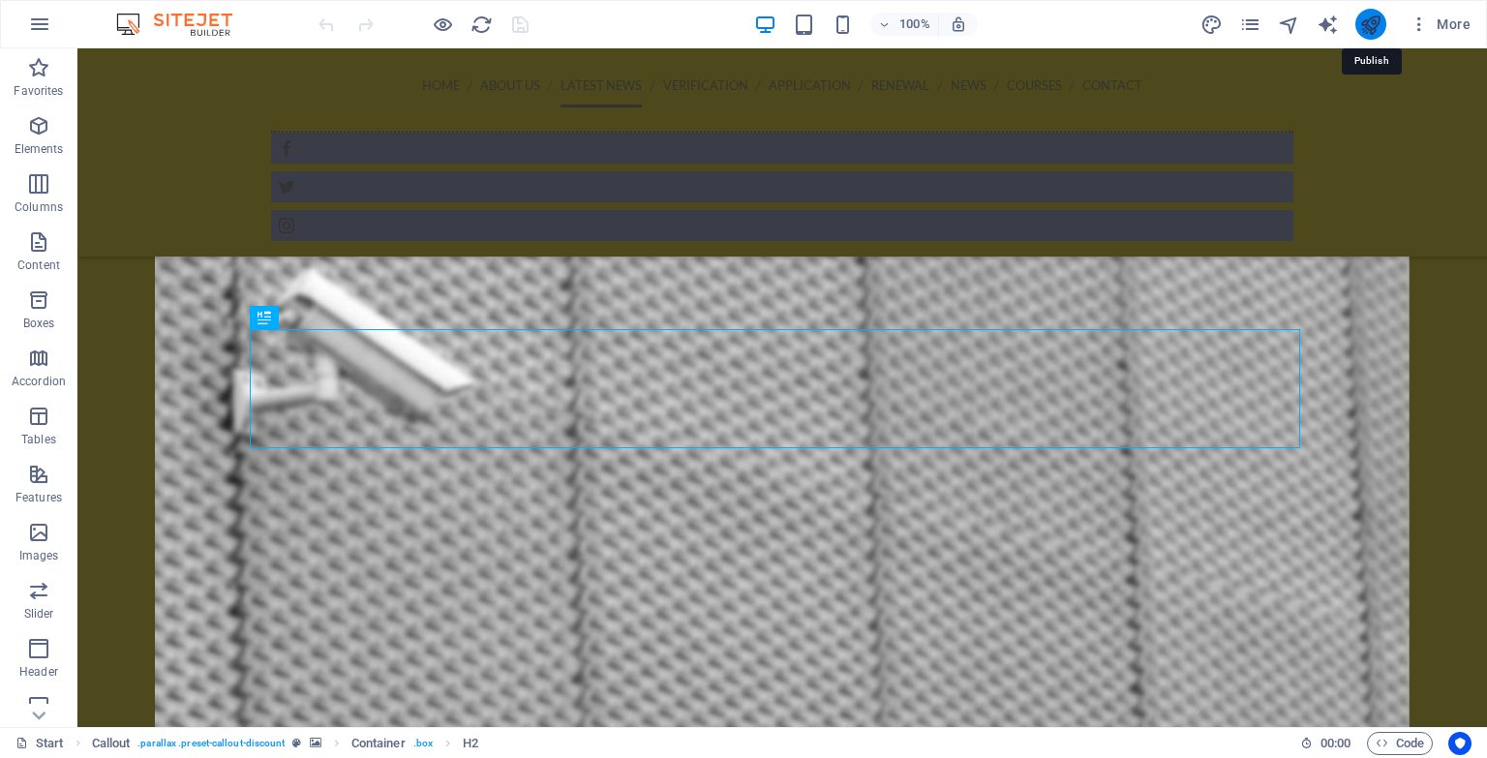
click at [1367, 31] on icon "publish" at bounding box center [1370, 25] width 22 height 22
